Goal: Transaction & Acquisition: Purchase product/service

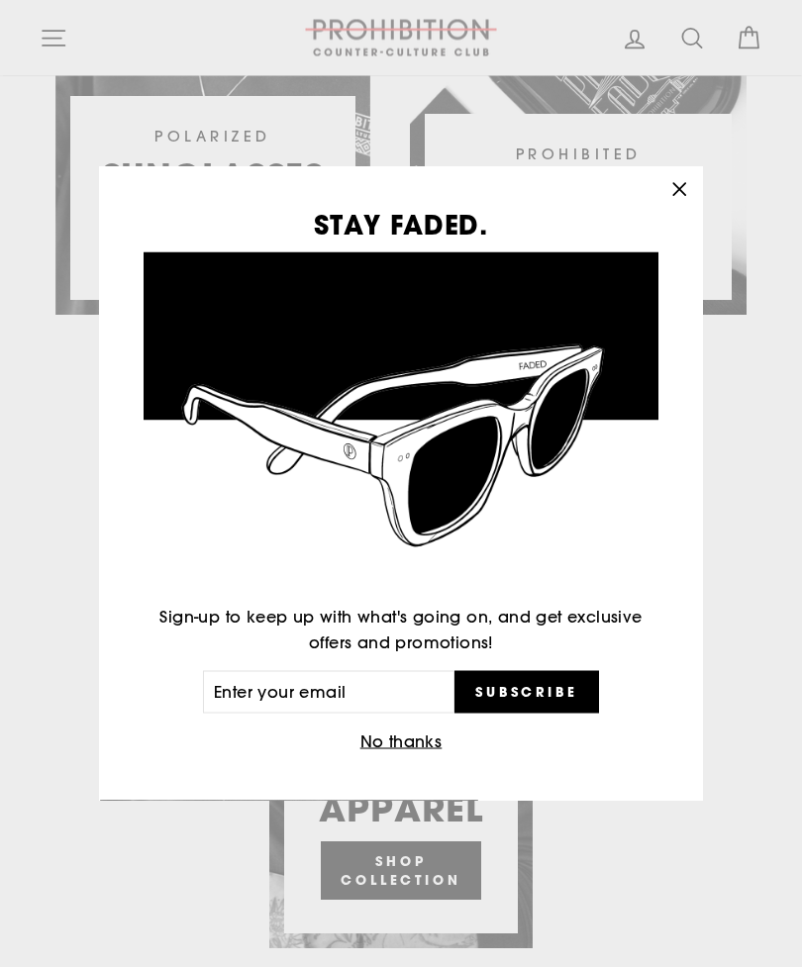
scroll to position [1533, 0]
click at [672, 204] on icon "button" at bounding box center [679, 190] width 28 height 28
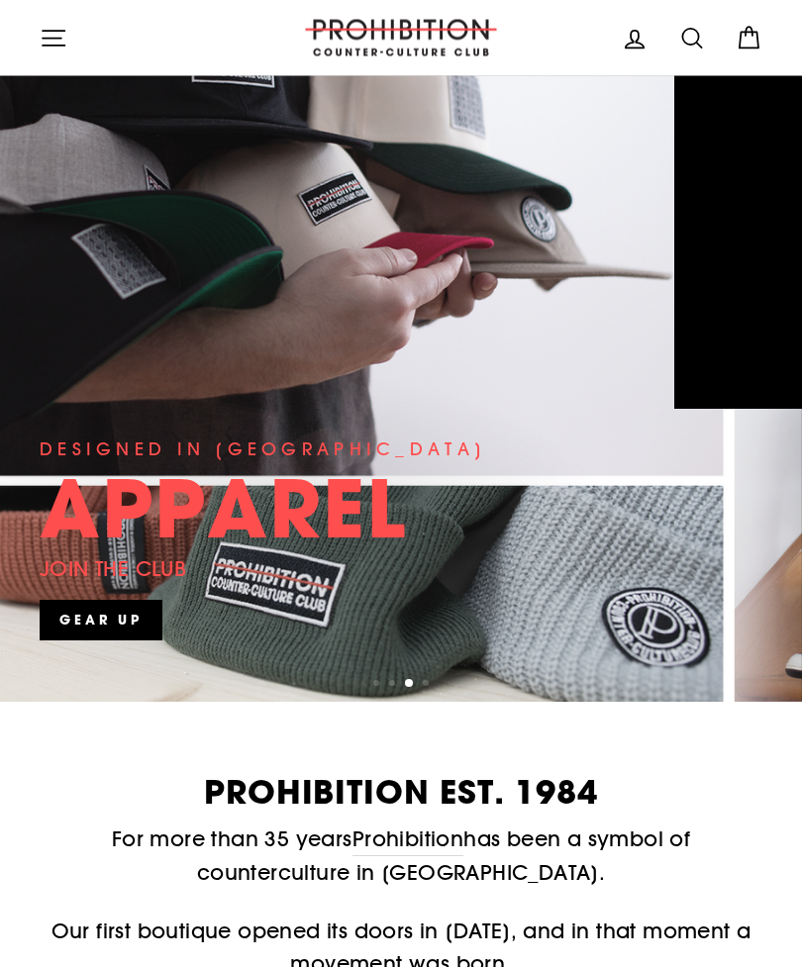
scroll to position [0, 0]
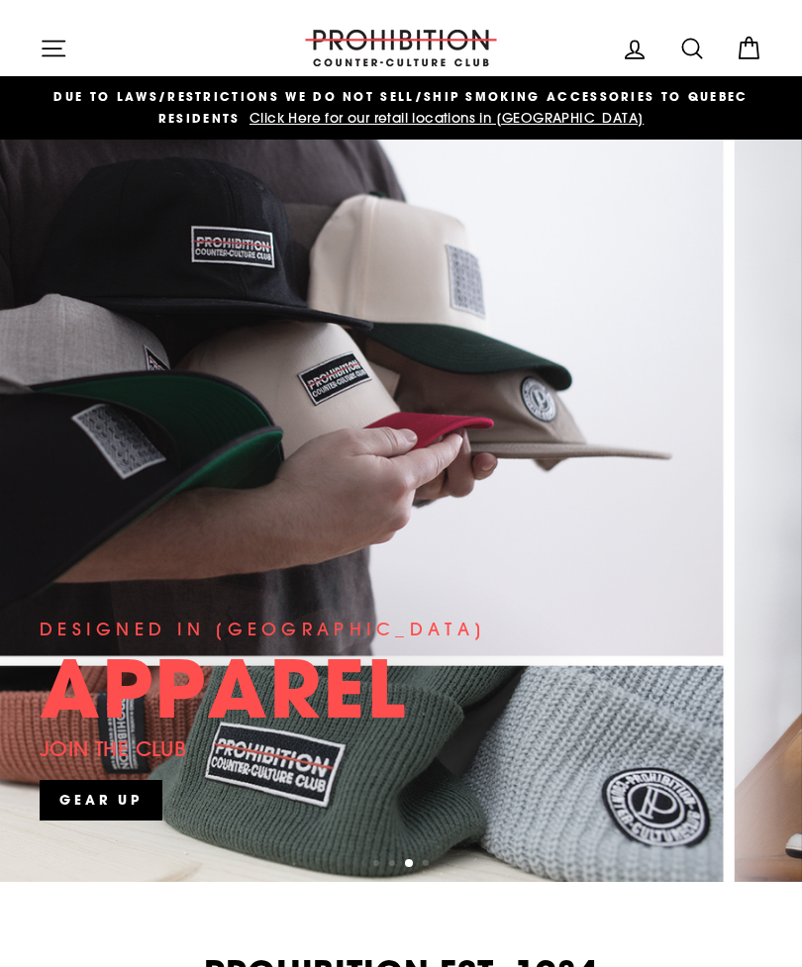
click at [687, 49] on icon at bounding box center [692, 49] width 28 height 28
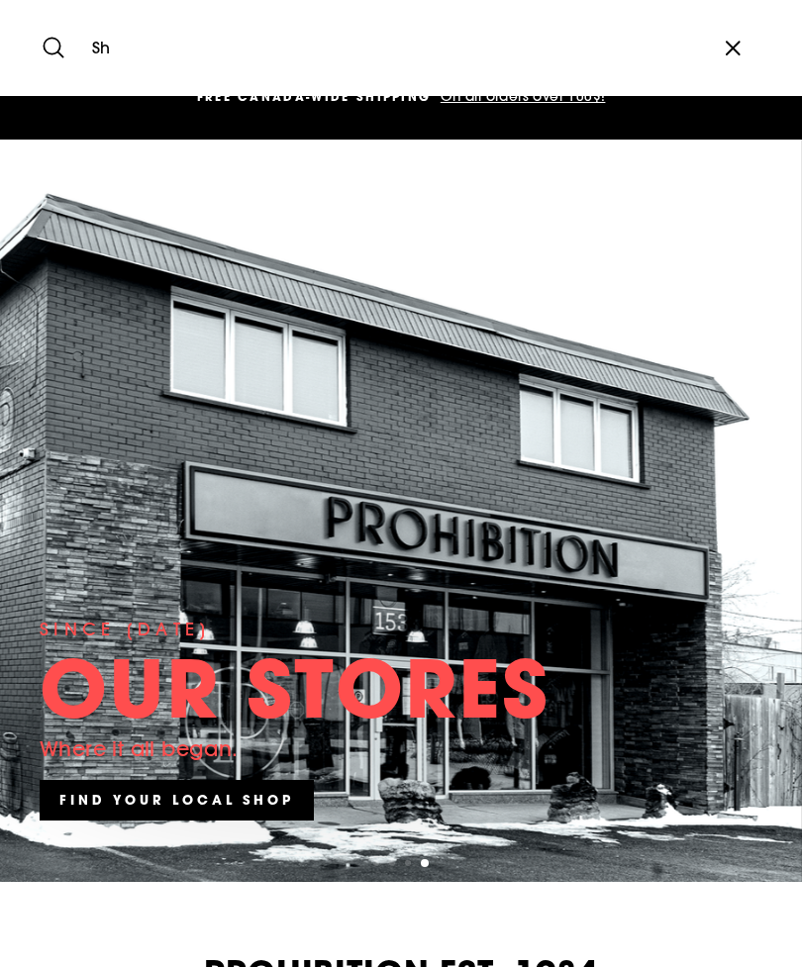
type input "S"
type input "Chicha"
click at [60, 48] on button "Search" at bounding box center [61, 48] width 43 height 66
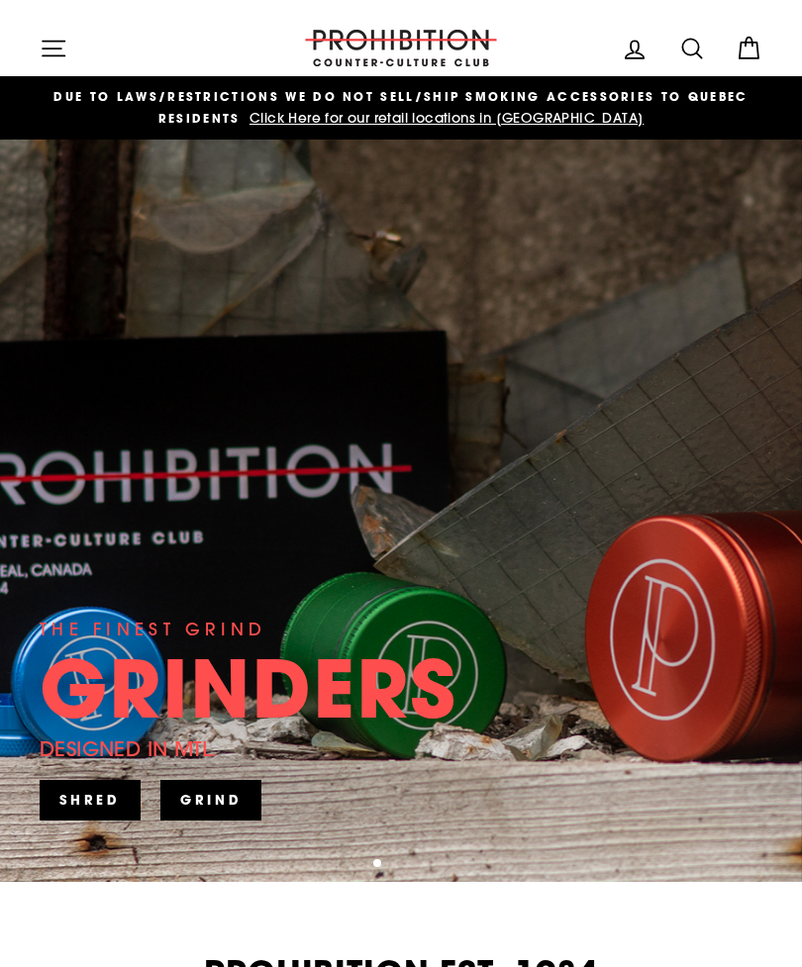
click at [689, 52] on icon at bounding box center [692, 49] width 28 height 28
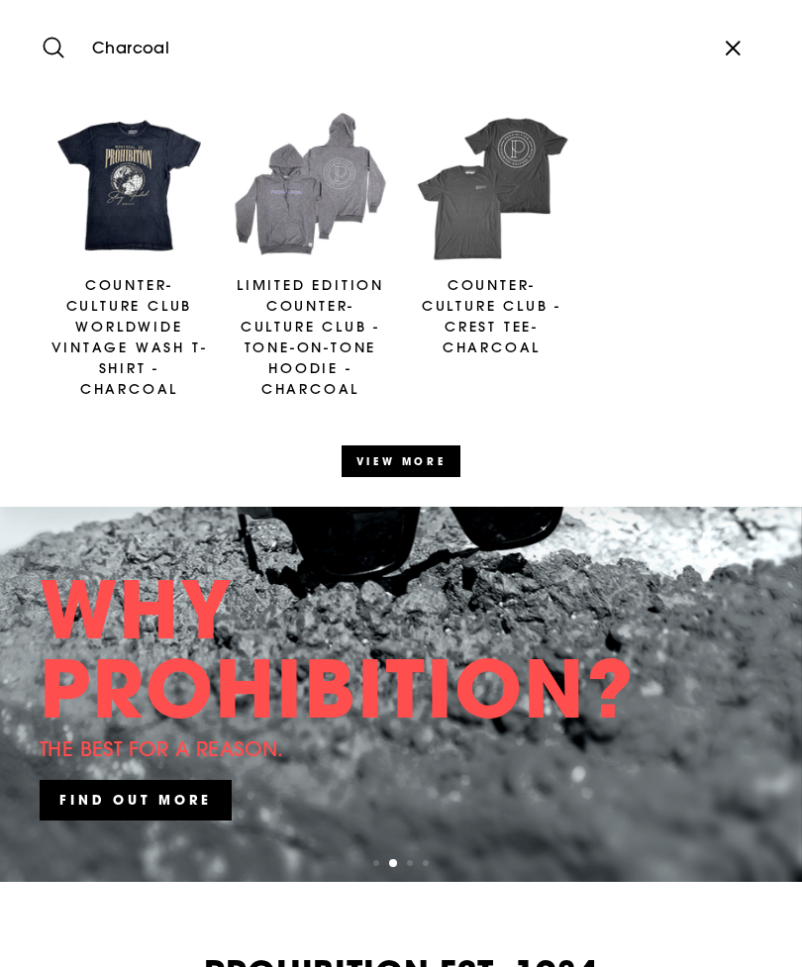
type input "Charcoal"
click at [60, 48] on button "Search" at bounding box center [61, 48] width 43 height 66
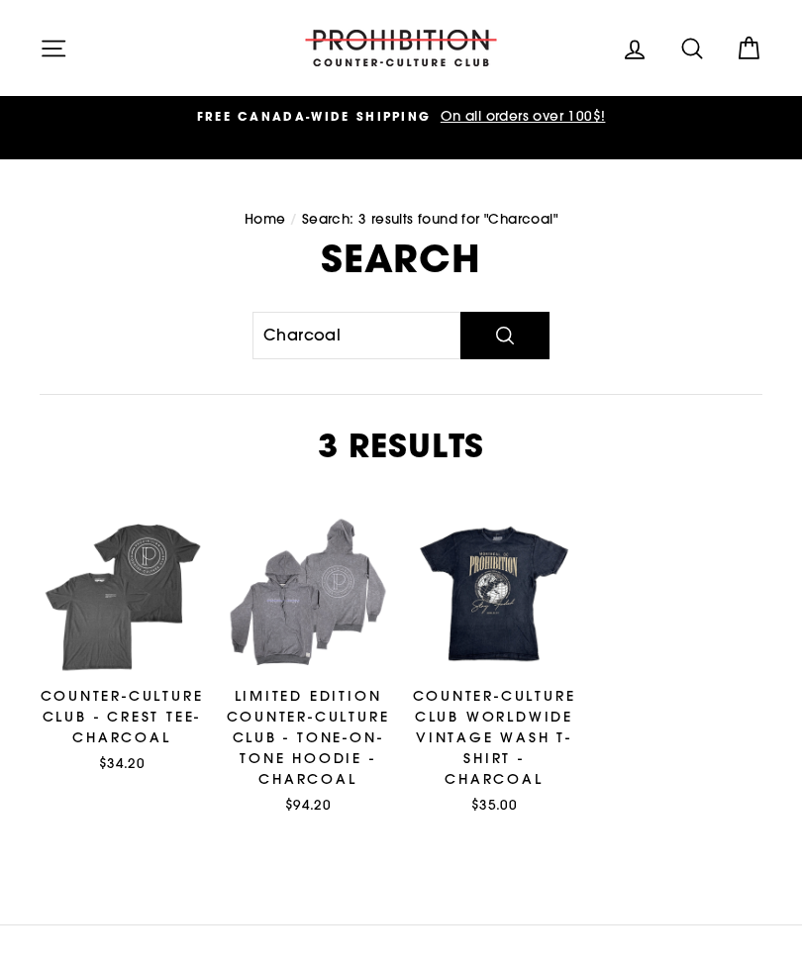
click at [64, 47] on icon "button" at bounding box center [54, 49] width 28 height 28
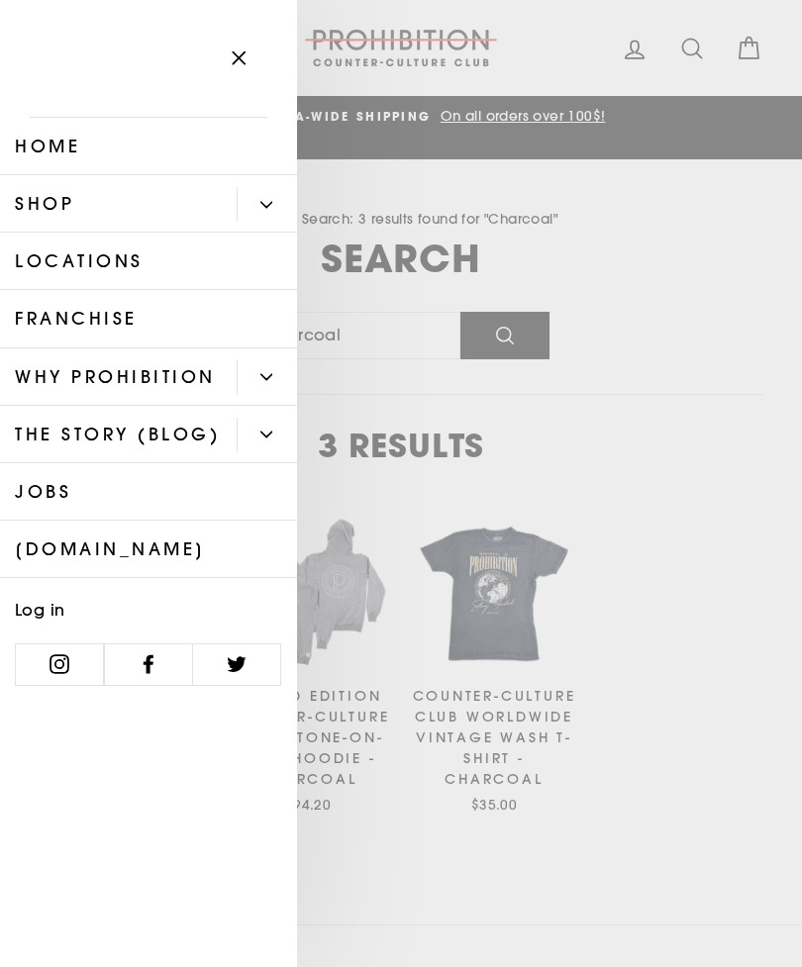
click at [66, 161] on link "Home" at bounding box center [148, 146] width 297 height 57
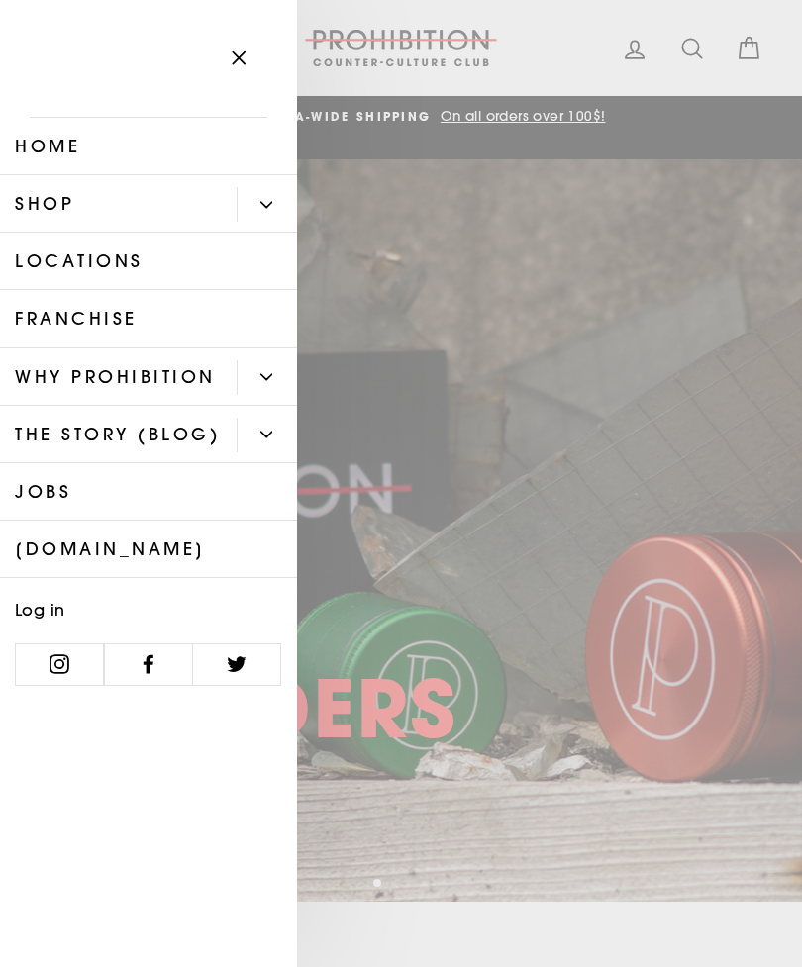
click at [266, 200] on icon "Primary" at bounding box center [266, 205] width 12 height 12
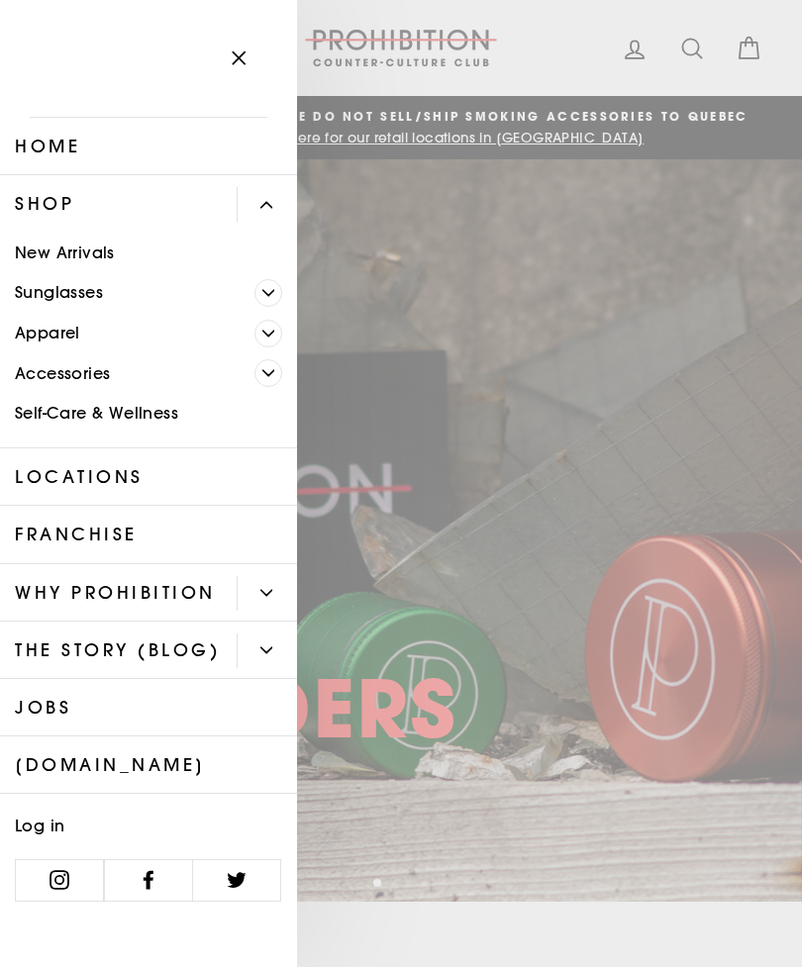
click at [81, 327] on link "Apparel" at bounding box center [127, 333] width 254 height 41
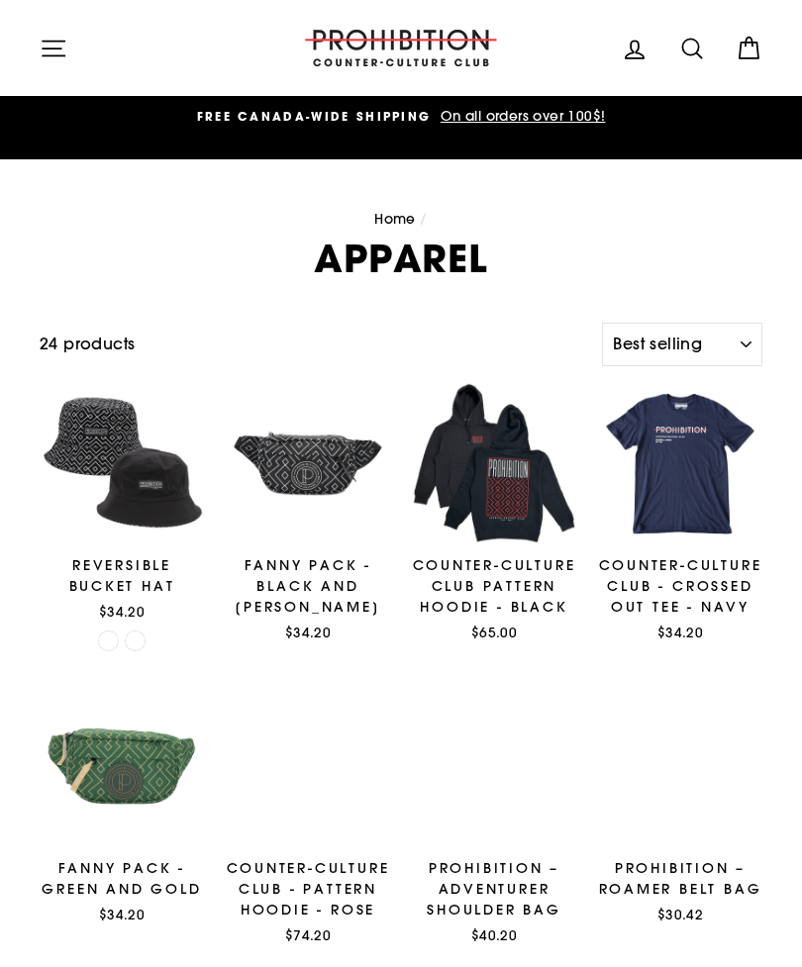
select select "best-selling"
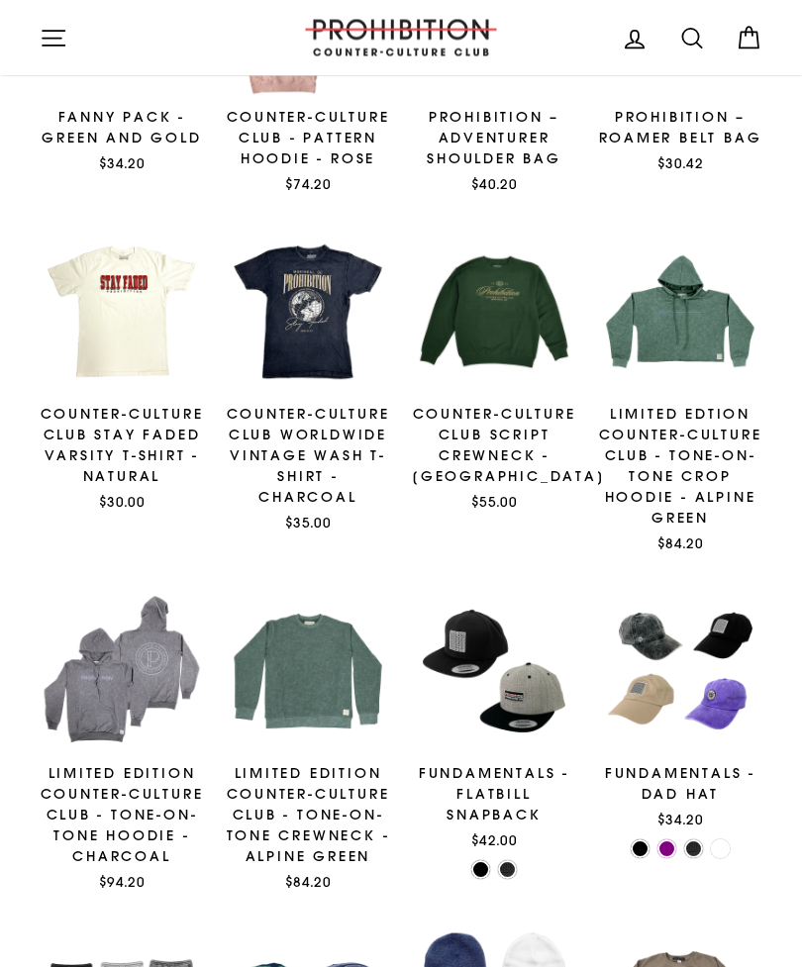
scroll to position [679, 0]
